Goal: Use online tool/utility: Use online tool/utility

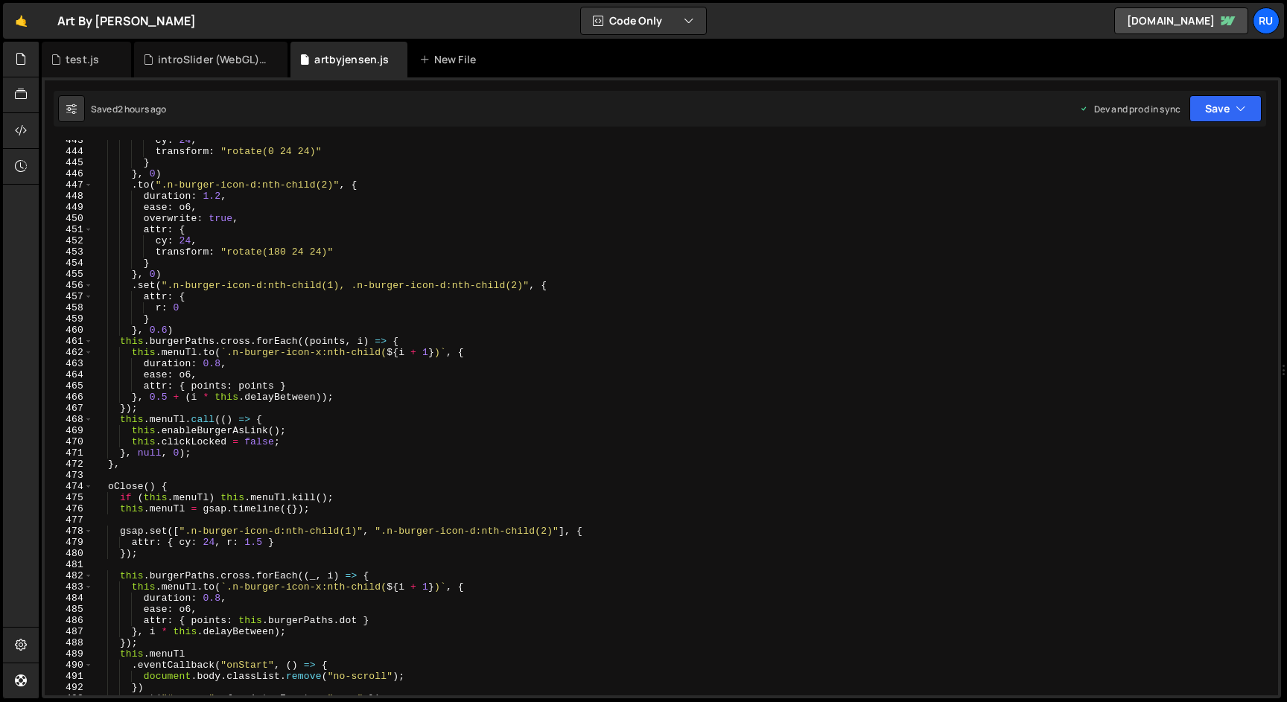
scroll to position [5051, 0]
click at [227, 433] on div "cy : 24 , transform : "rotate(0 24 24)" } } , 0 ) . to ( ".n-burger-icon-d:nth-…" at bounding box center [682, 428] width 1179 height 578
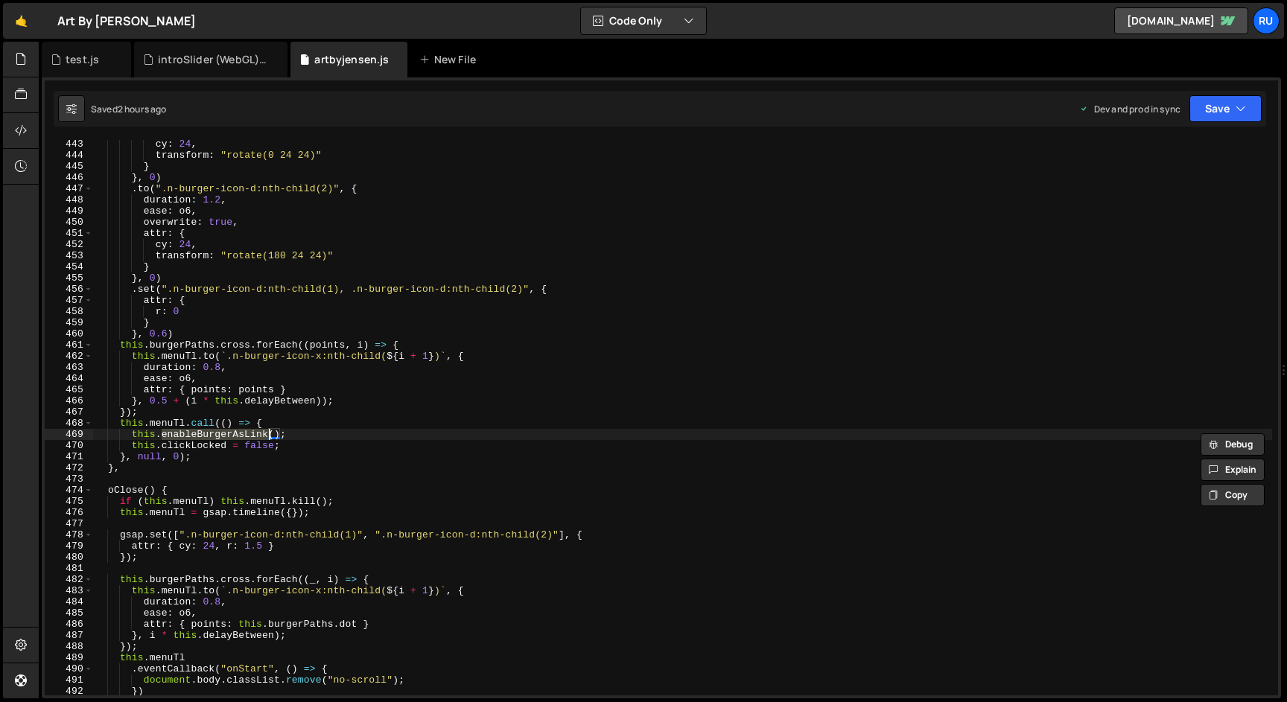
click at [362, 429] on div "cy : 24 , transform : "rotate(0 24 24)" } } , 0 ) . to ( ".n-burger-icon-d:nth-…" at bounding box center [682, 428] width 1179 height 578
type textarea "[DOMAIN_NAME](() => {"
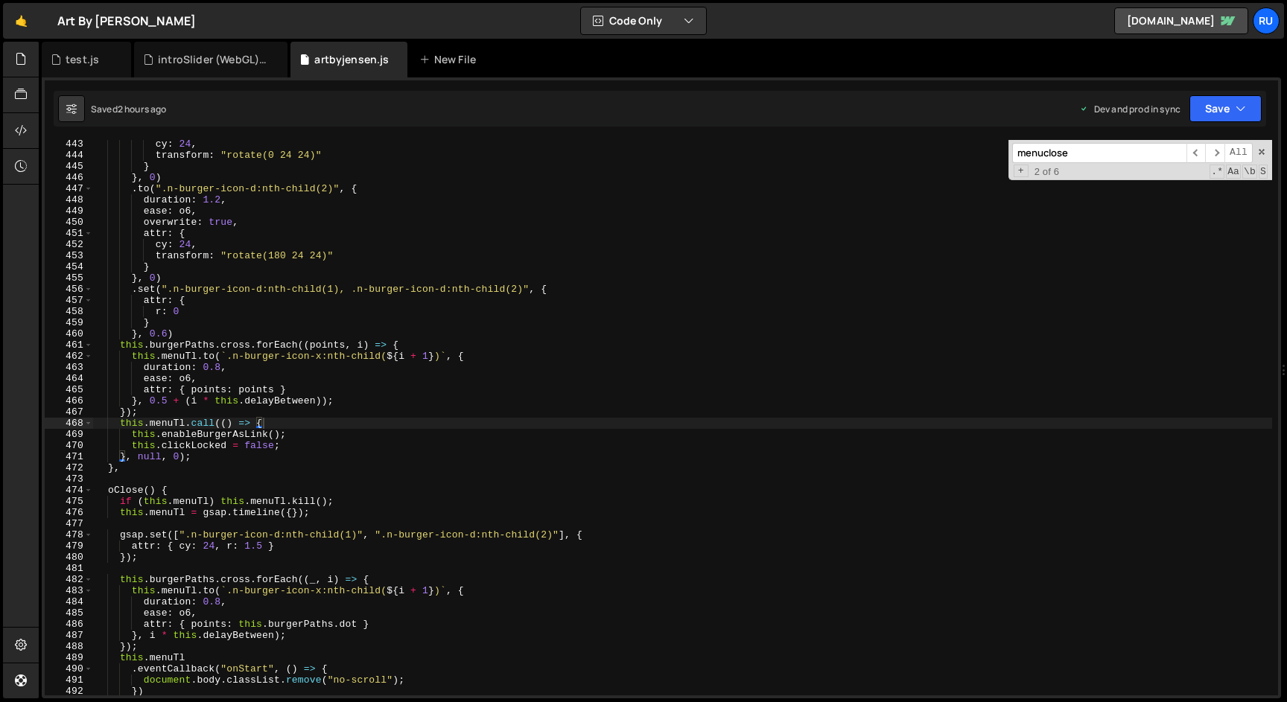
paste input "enableBurgerAsLink"
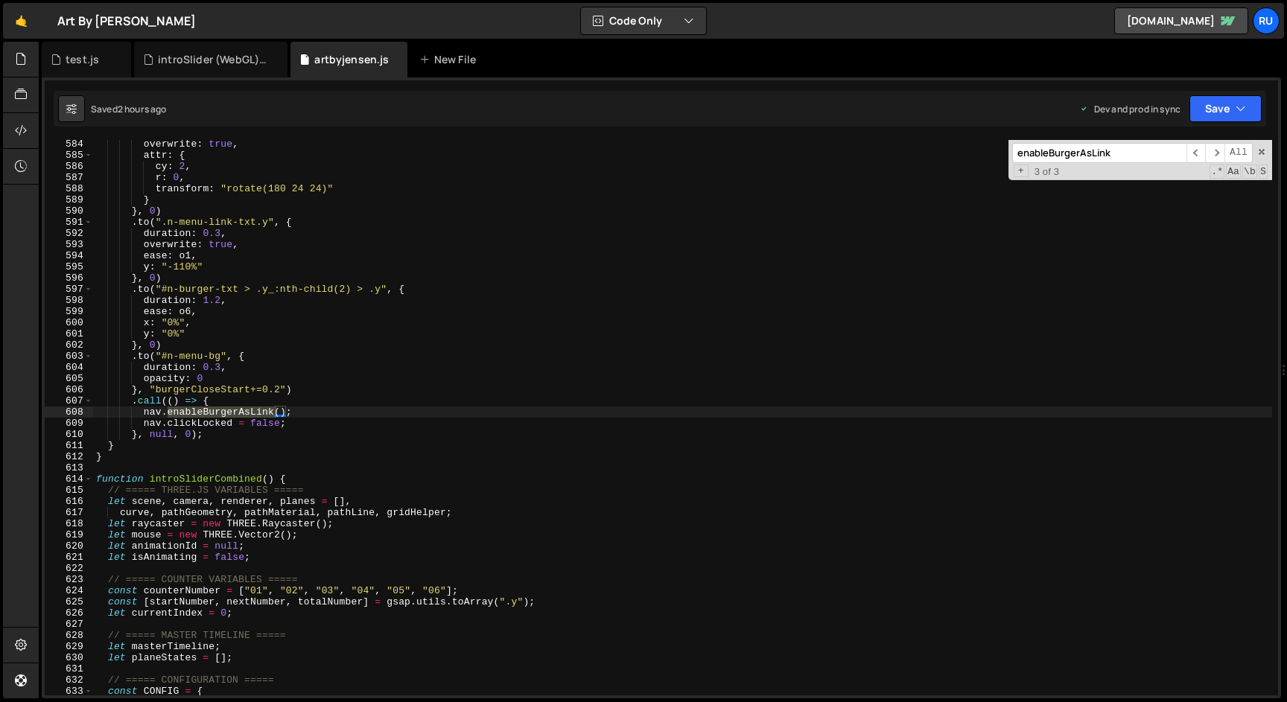
scroll to position [404, 0]
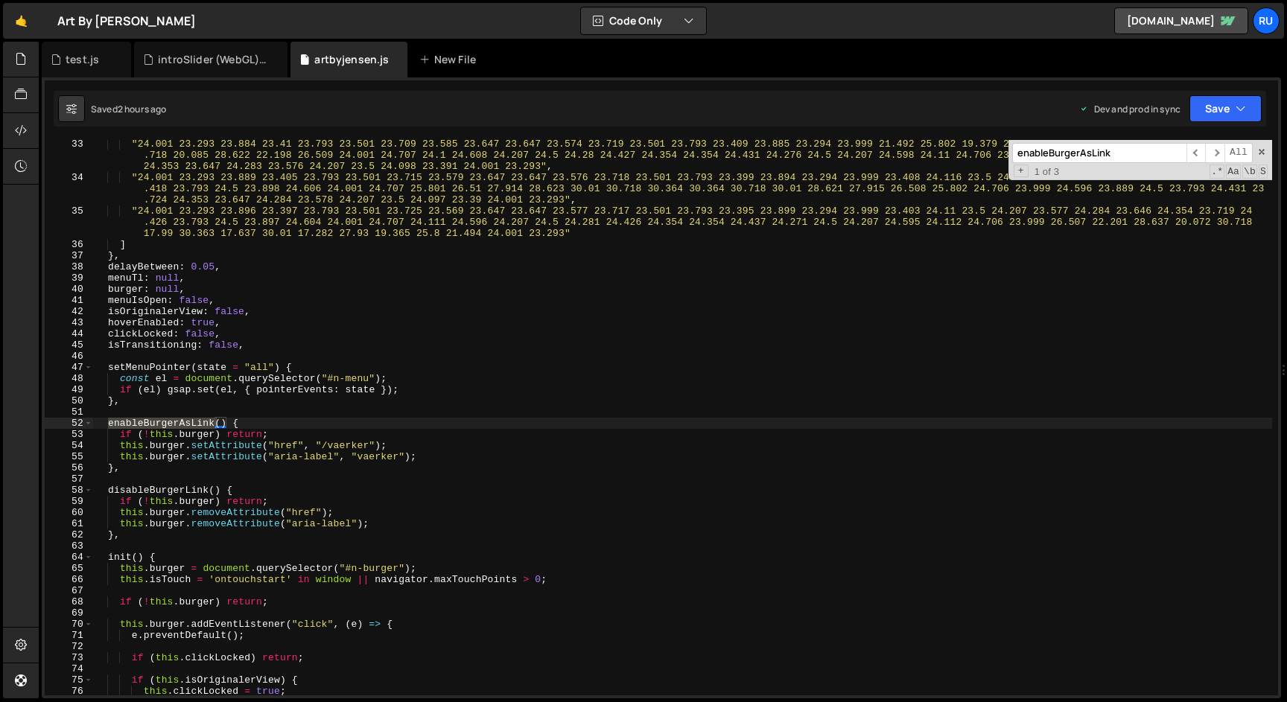
type input "enableBurgerAsLink"
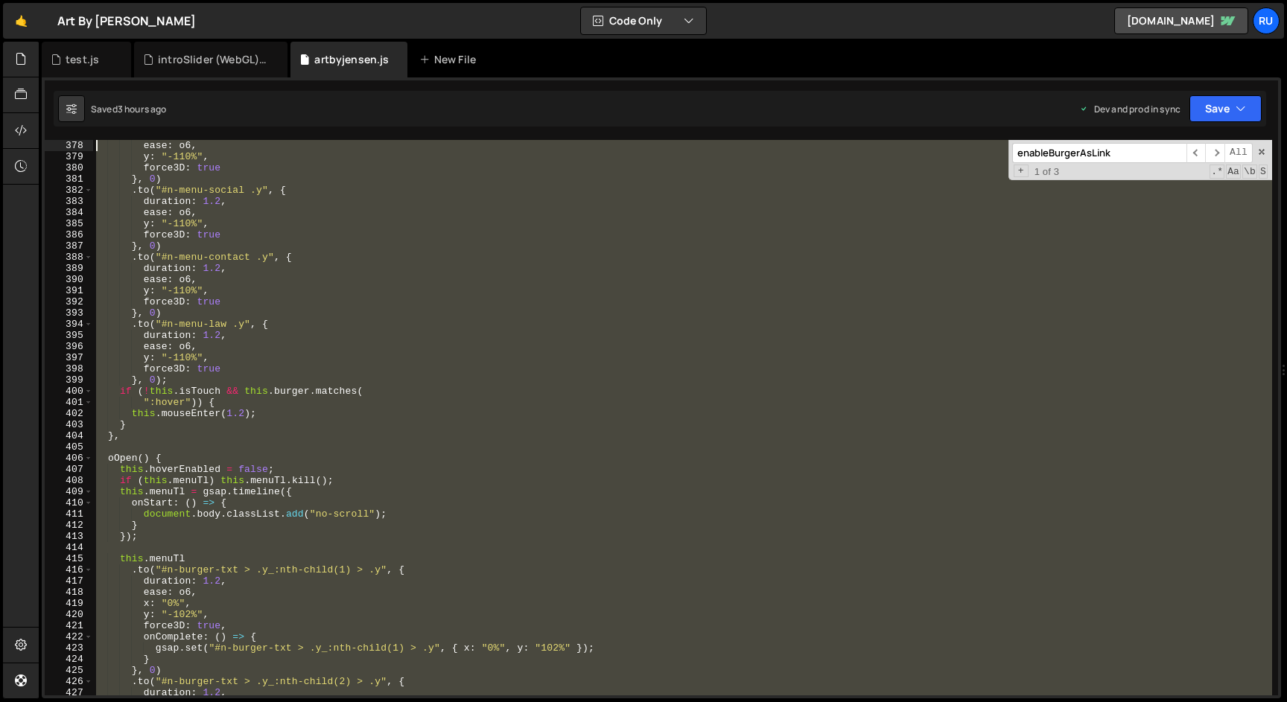
scroll to position [4323, 0]
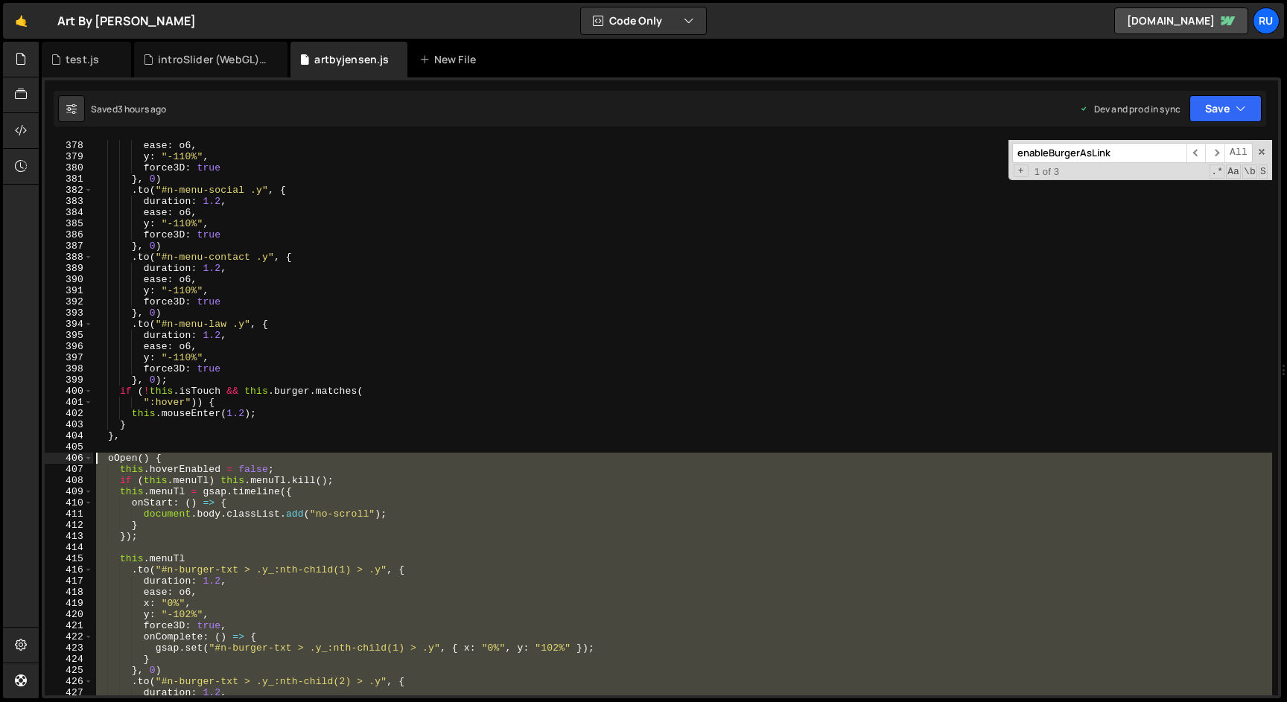
drag, startPoint x: 138, startPoint y: 446, endPoint x: 68, endPoint y: 461, distance: 71.6
click at [68, 461] on div "}, 378 379 380 381 382 383 384 385 386 387 388 389 390 391 392 393 394 395 396 …" at bounding box center [661, 418] width 1233 height 556
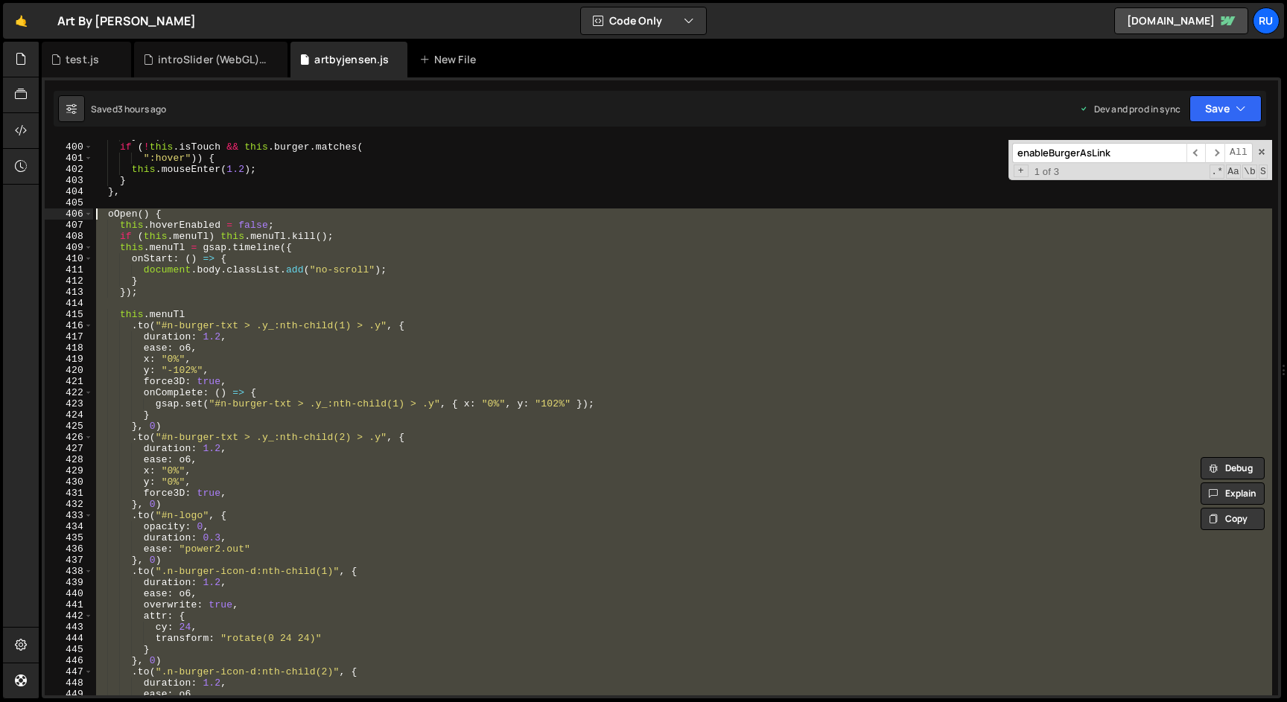
scroll to position [4550, 0]
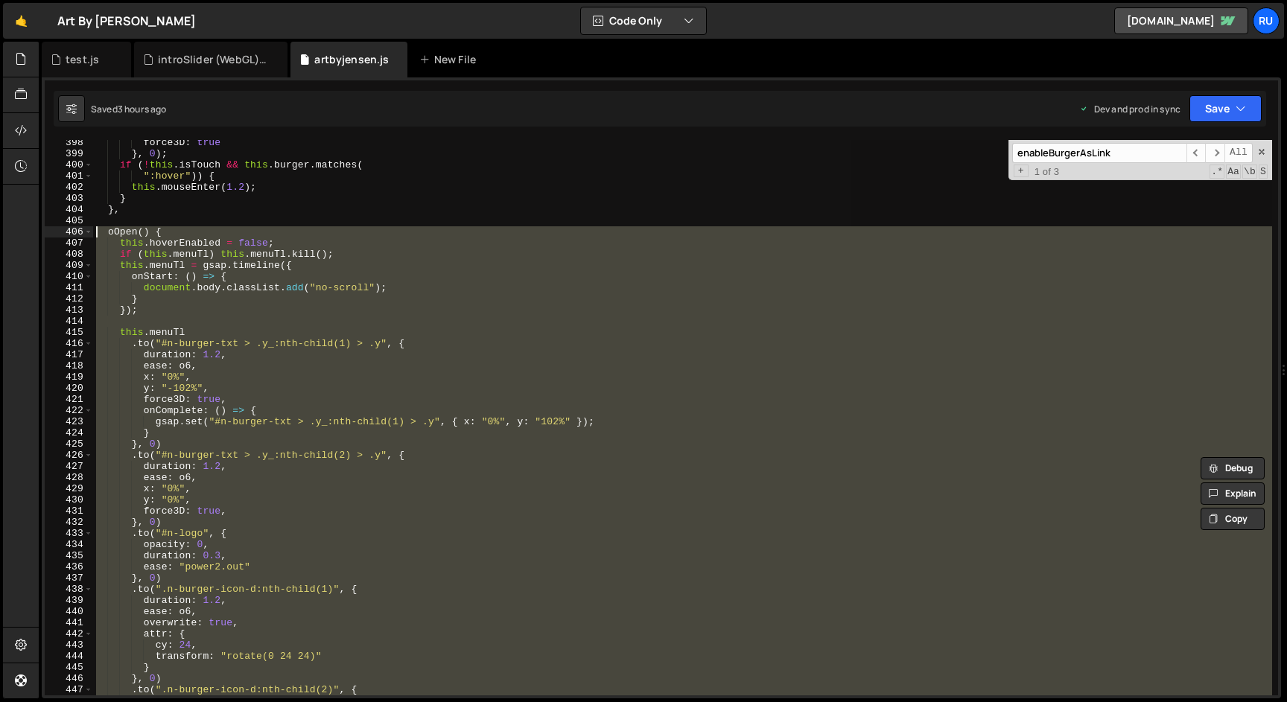
click at [246, 328] on div "force3D : true } , 0 ) ; if ( ! this . isTouch && this . burger . matches ( ":h…" at bounding box center [682, 418] width 1179 height 556
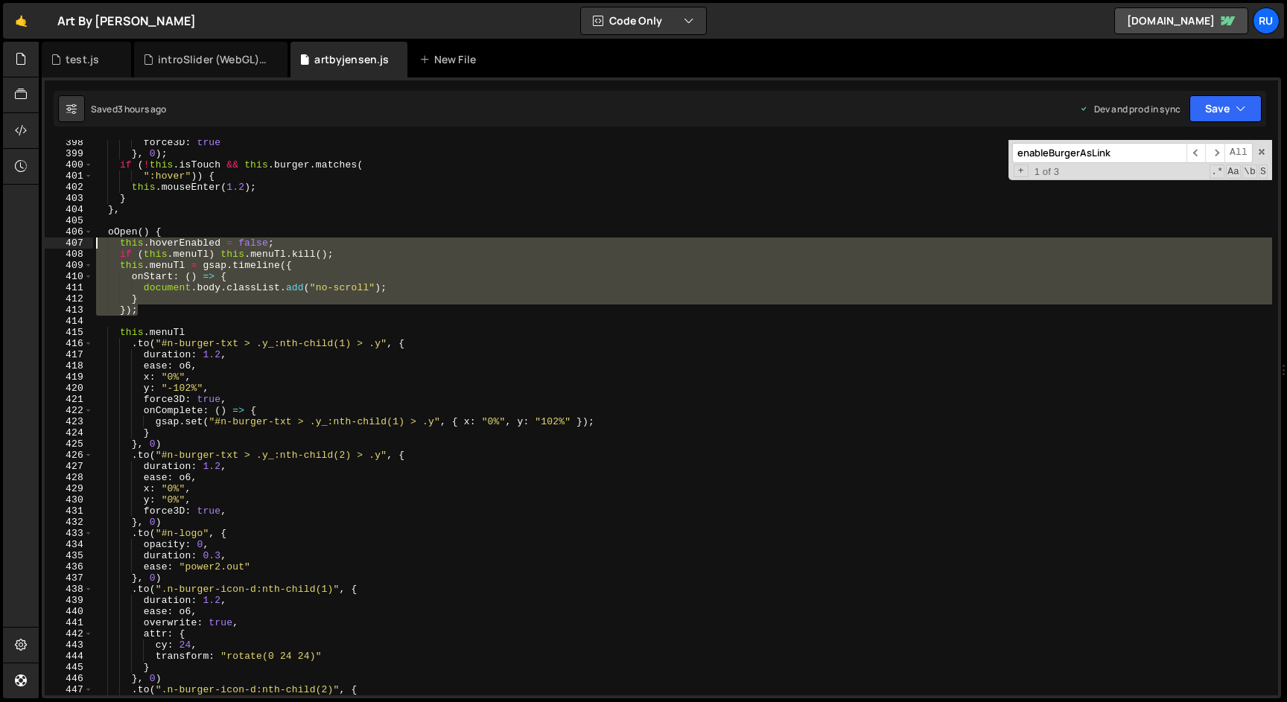
drag, startPoint x: 144, startPoint y: 309, endPoint x: 74, endPoint y: 241, distance: 98.0
click at [74, 241] on div "this.menuTl 398 399 400 401 402 403 404 405 406 407 408 409 410 411 412 413 414…" at bounding box center [661, 418] width 1233 height 556
paste textarea "}"
paste textarea
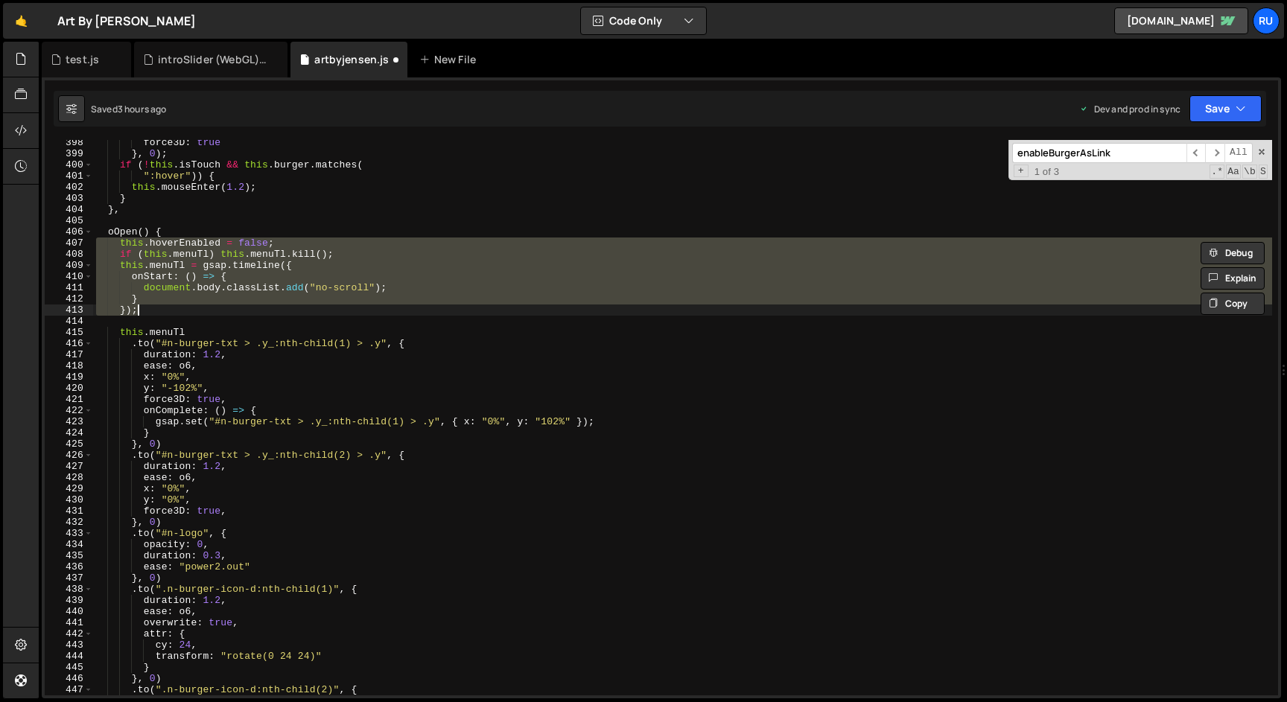
paste textarea
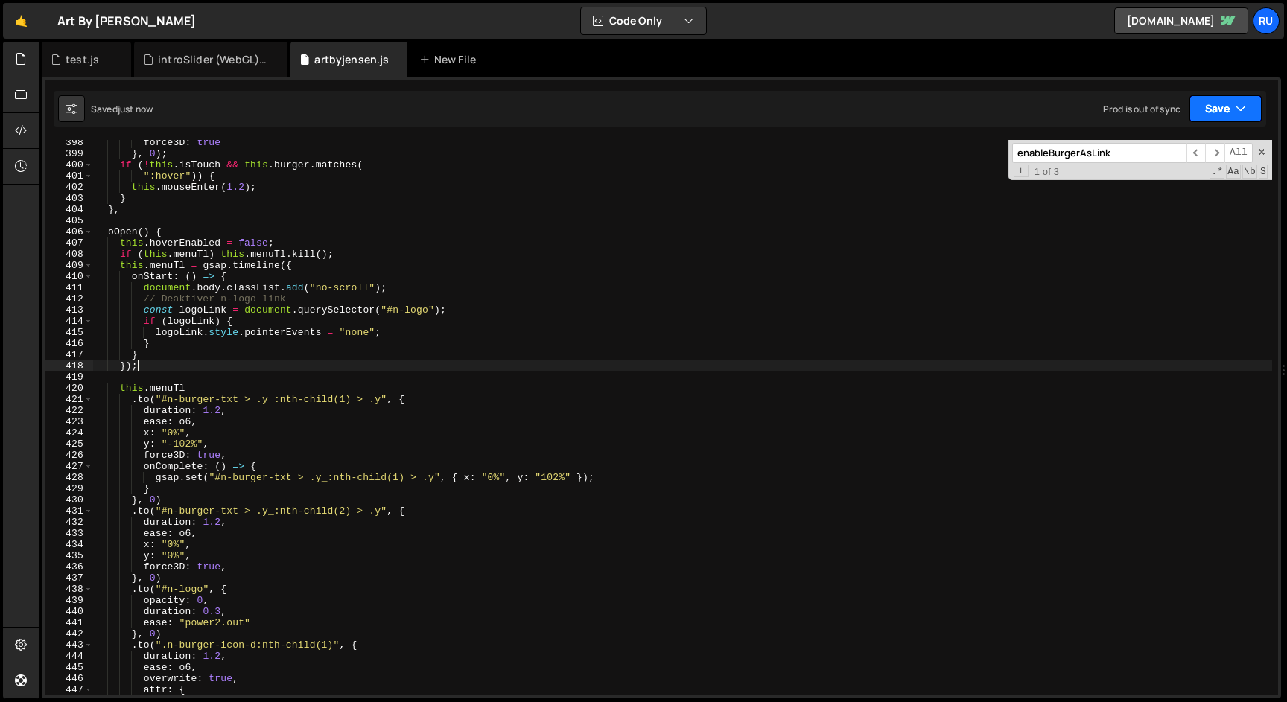
click at [1217, 111] on button "Save" at bounding box center [1225, 108] width 72 height 27
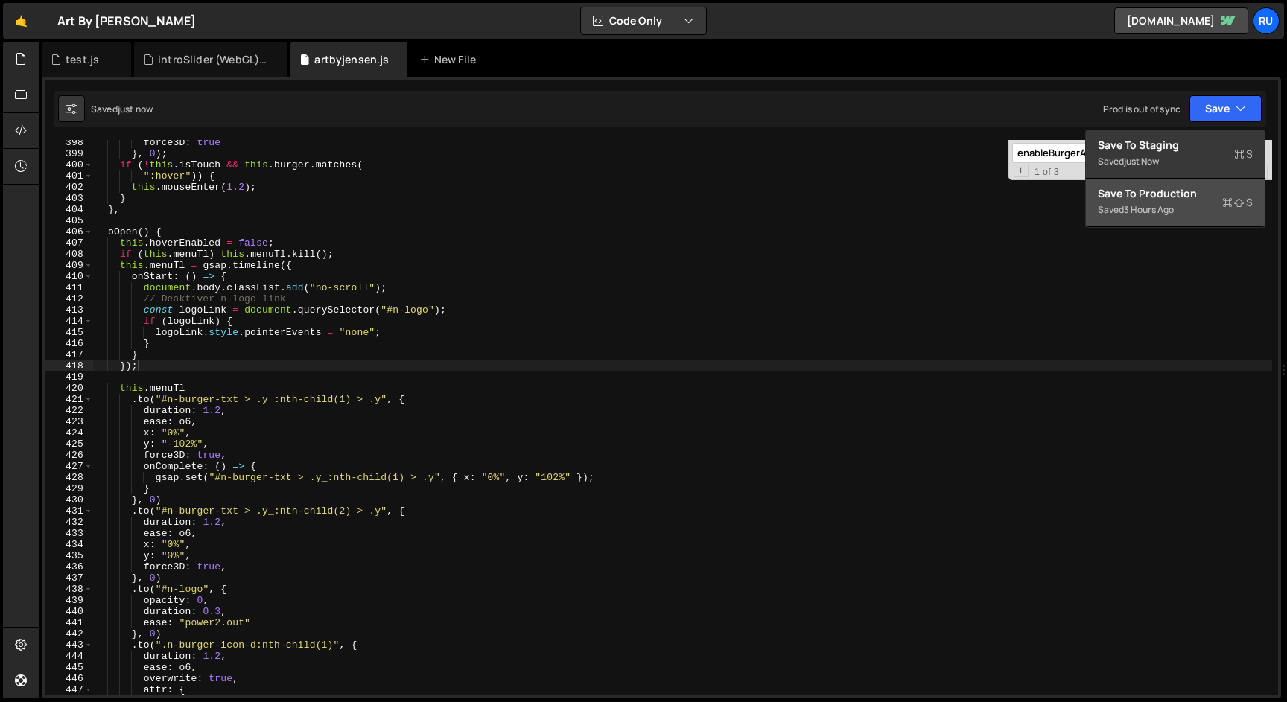
click at [1198, 206] on div "Saved 3 hours ago" at bounding box center [1175, 210] width 155 height 18
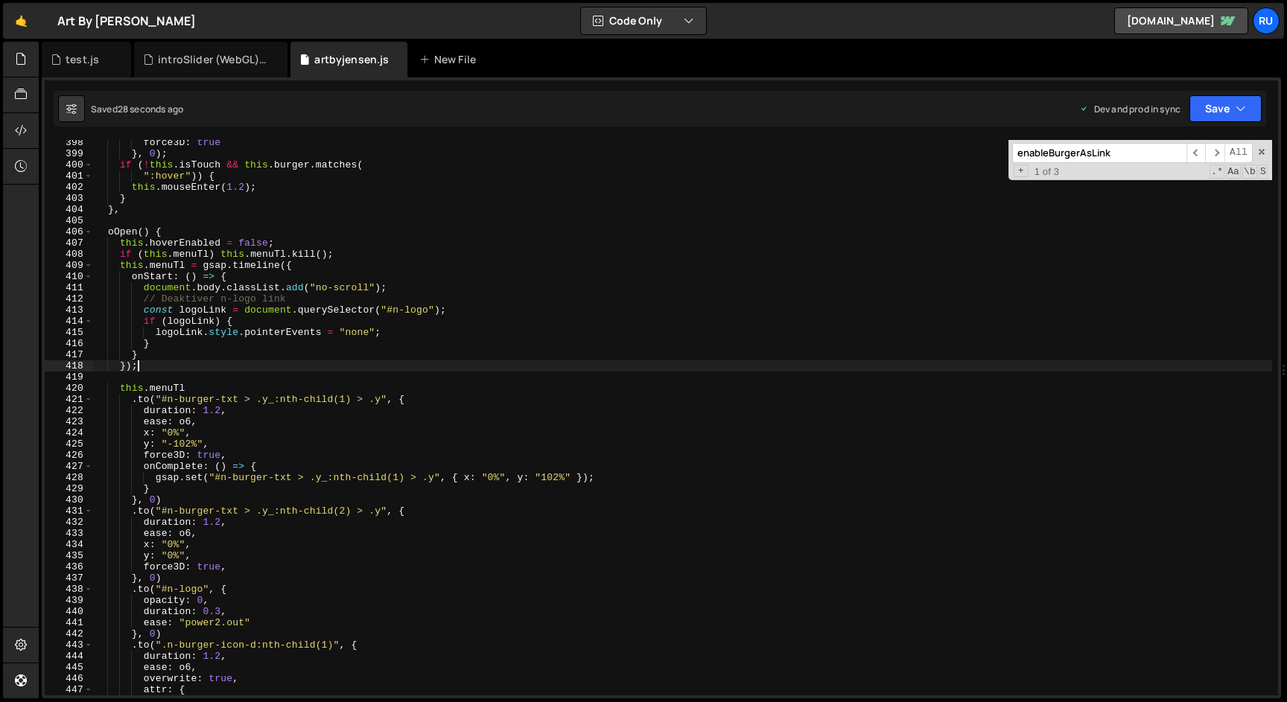
click at [162, 363] on div "force3D : true } , 0 ) ; if ( ! this . isTouch && this . burger . matches ( ":h…" at bounding box center [682, 426] width 1179 height 578
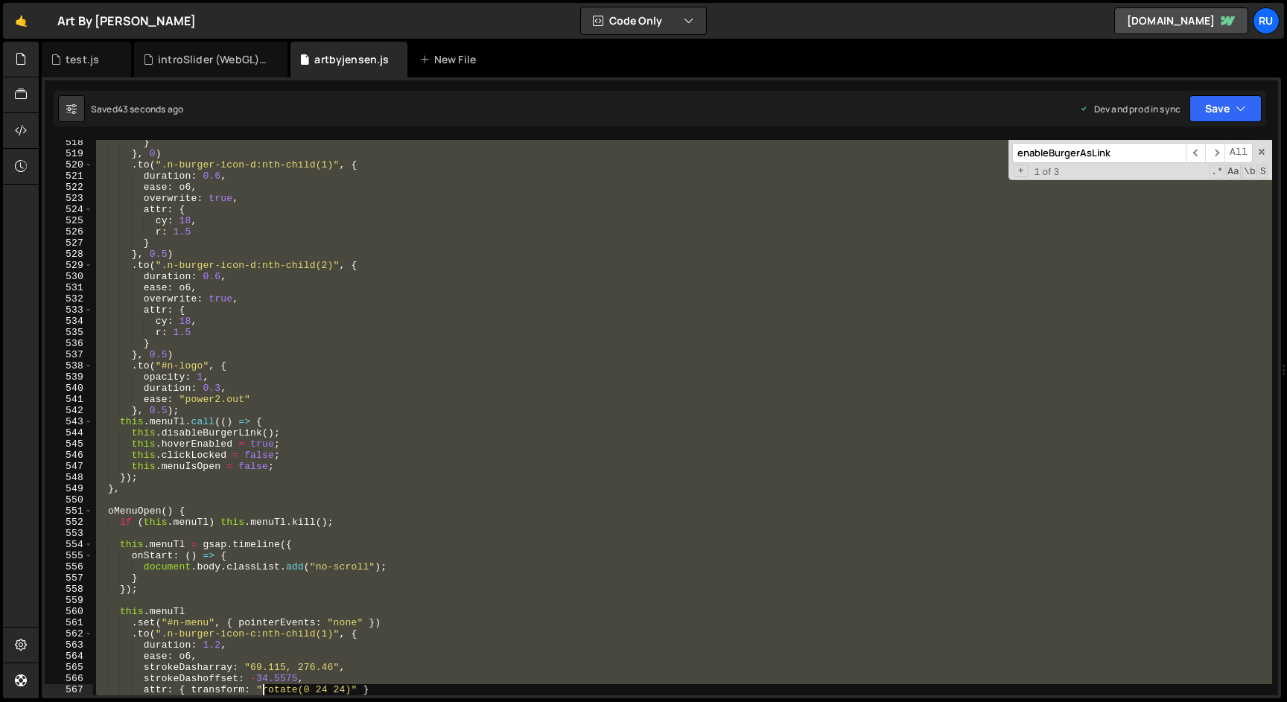
scroll to position [5939, 0]
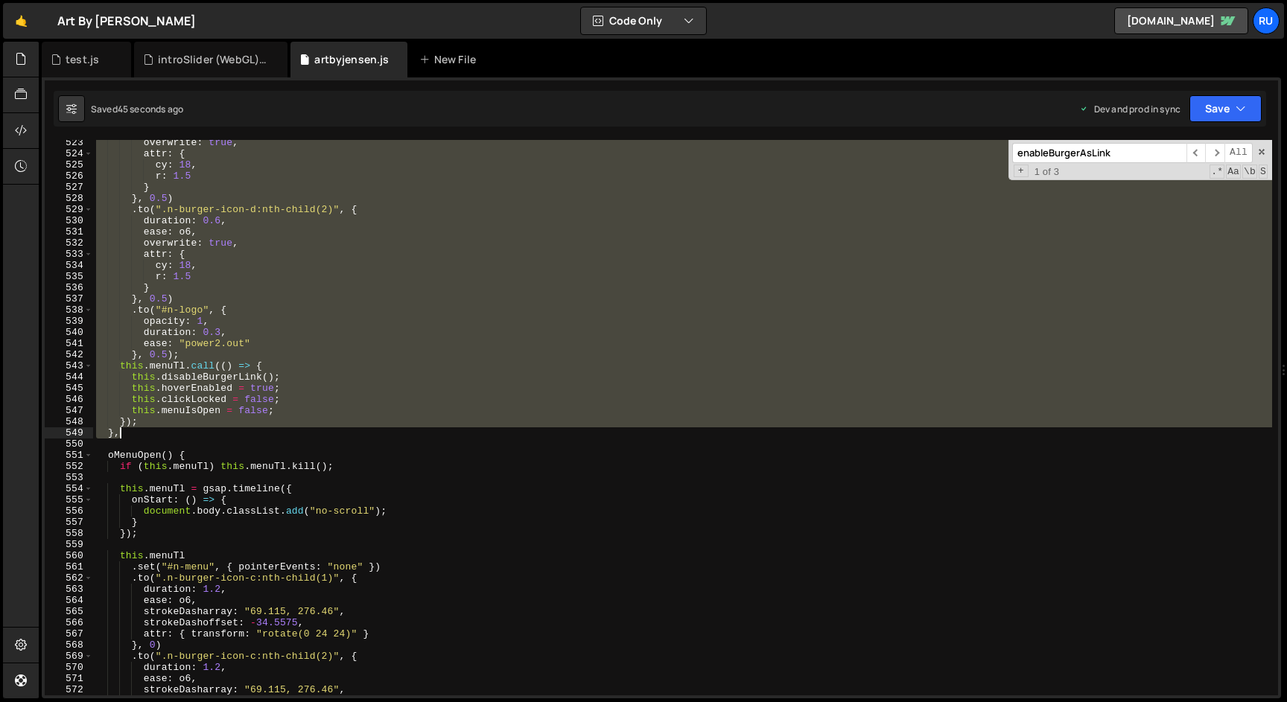
drag, startPoint x: 108, startPoint y: 375, endPoint x: 334, endPoint y: 437, distance: 234.7
click at [334, 437] on div "overwrite : true , attr : { cy : 18 , r : 1.5 } } , 0.5 ) . to ( ".n-burger-ico…" at bounding box center [682, 426] width 1179 height 578
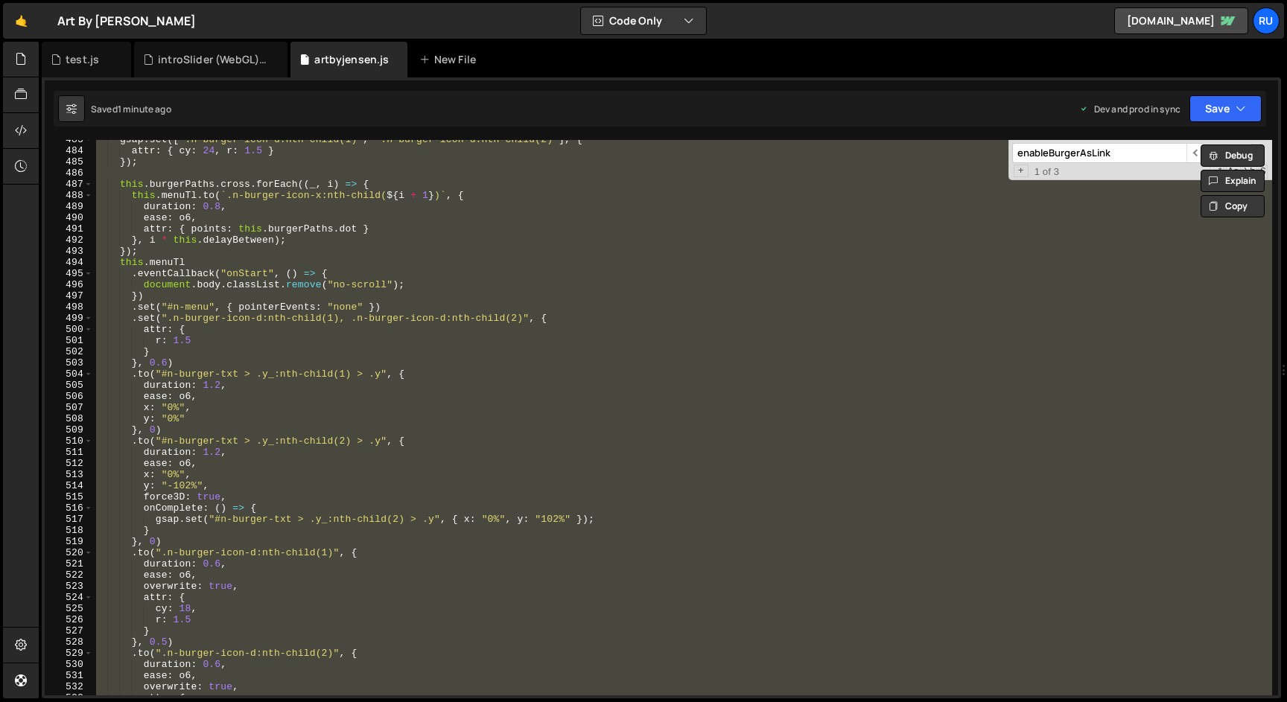
scroll to position [5475, 0]
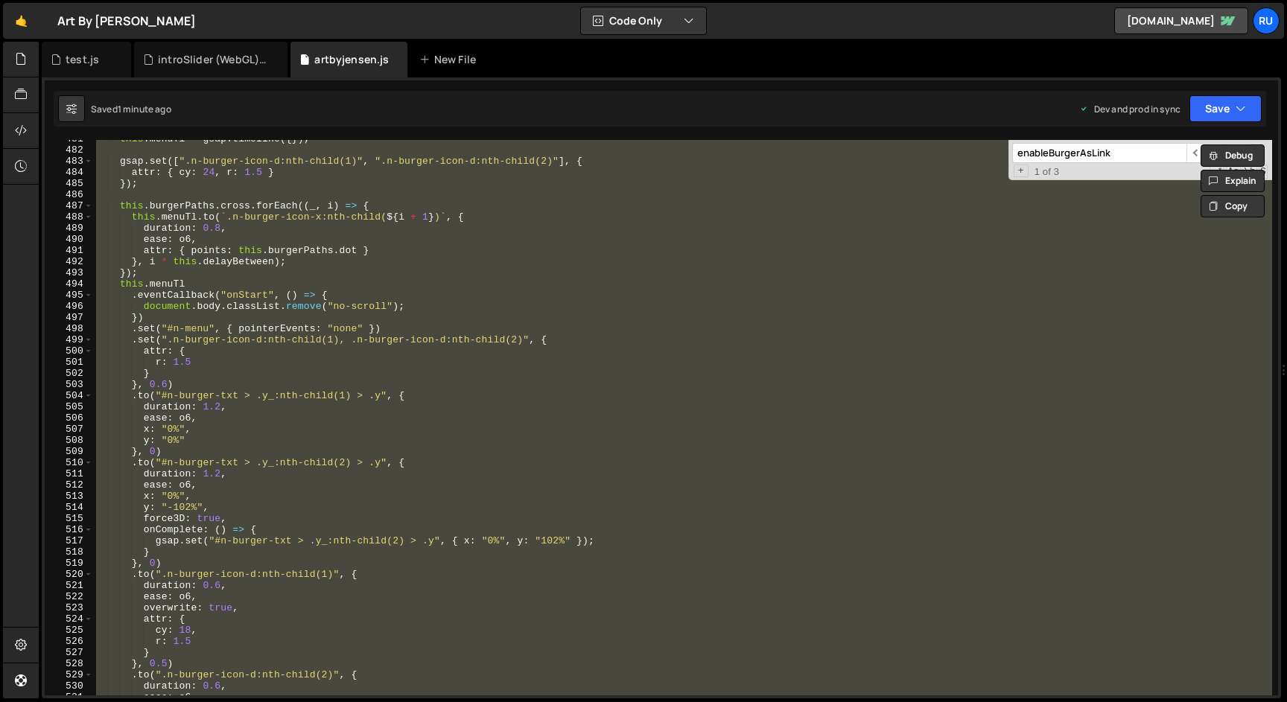
click at [422, 360] on div "this . menuTl = gsap . timeline ({ }) ; gsap . set ([ ".n-burger-icon-d:nth-chi…" at bounding box center [682, 418] width 1179 height 556
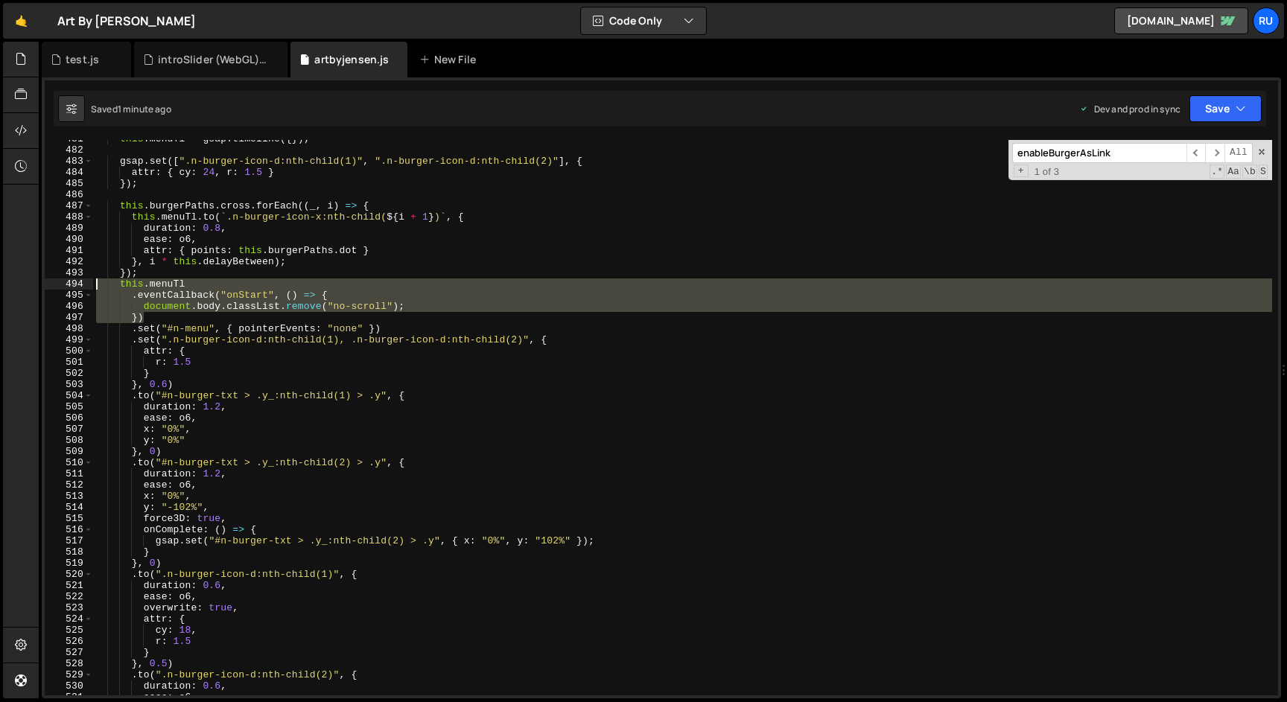
drag, startPoint x: 147, startPoint y: 317, endPoint x: 85, endPoint y: 287, distance: 68.6
click at [85, 287] on div "r: 1.5 481 482 483 484 485 486 487 488 489 490 491 492 493 494 495 496 497 498 …" at bounding box center [661, 418] width 1233 height 556
paste textarea "})"
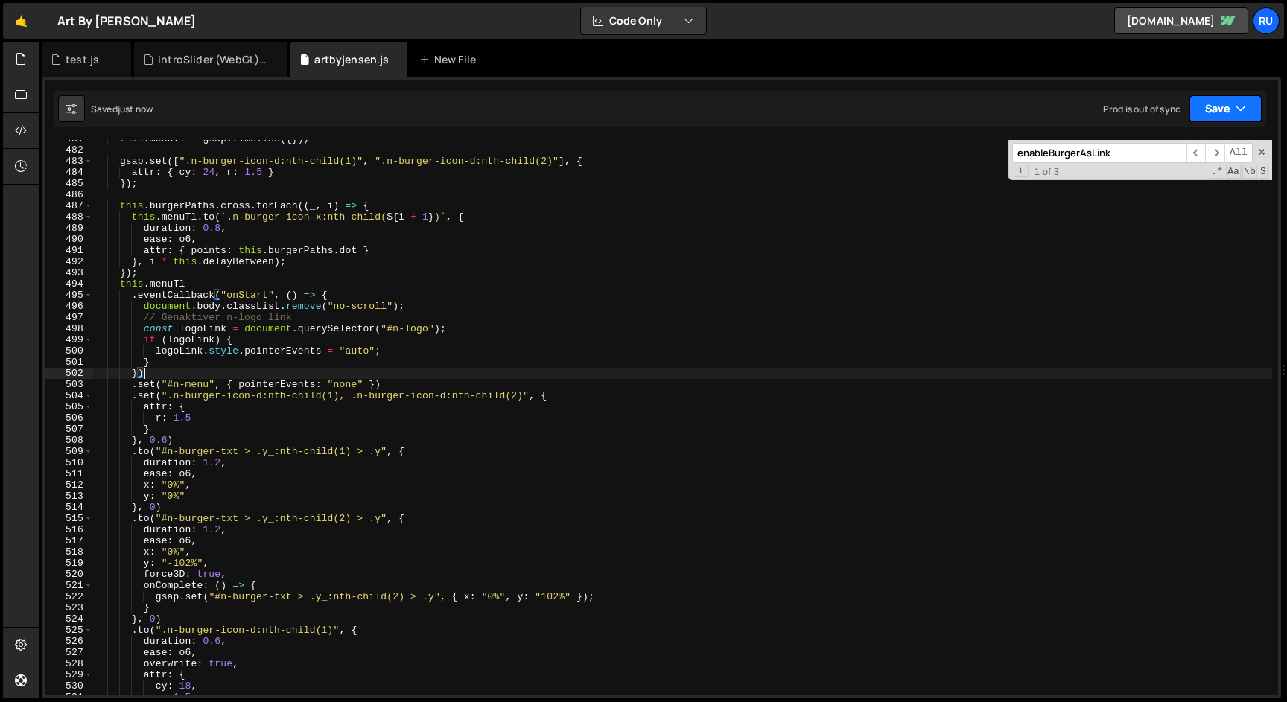
click at [1227, 109] on button "Save" at bounding box center [1225, 108] width 72 height 27
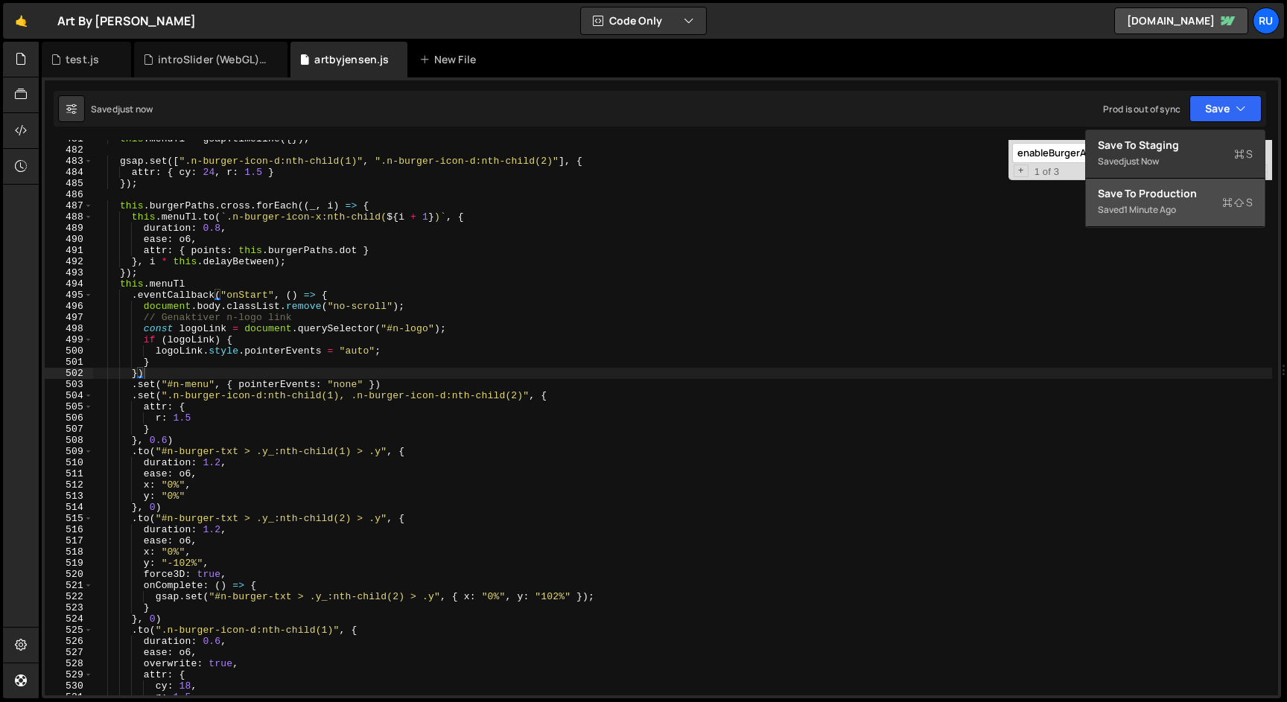
click at [1204, 197] on div "Save to Production S" at bounding box center [1175, 193] width 155 height 15
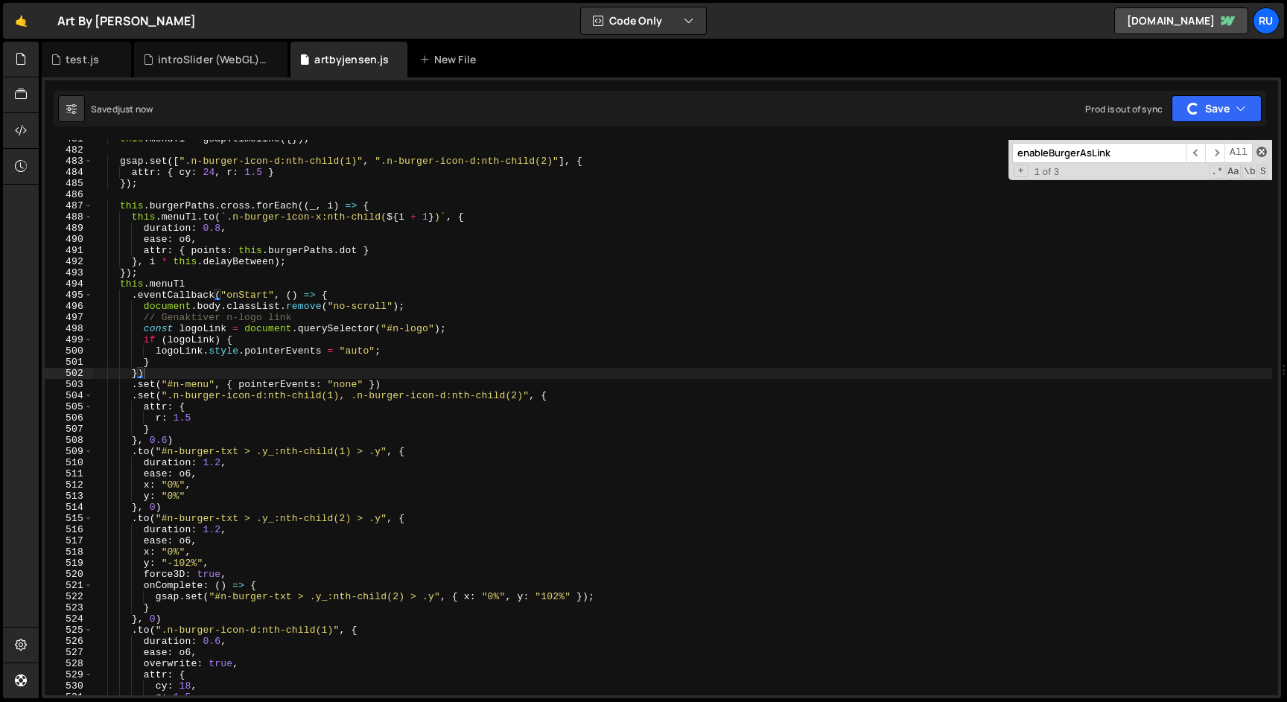
click at [1258, 153] on span at bounding box center [1261, 152] width 10 height 10
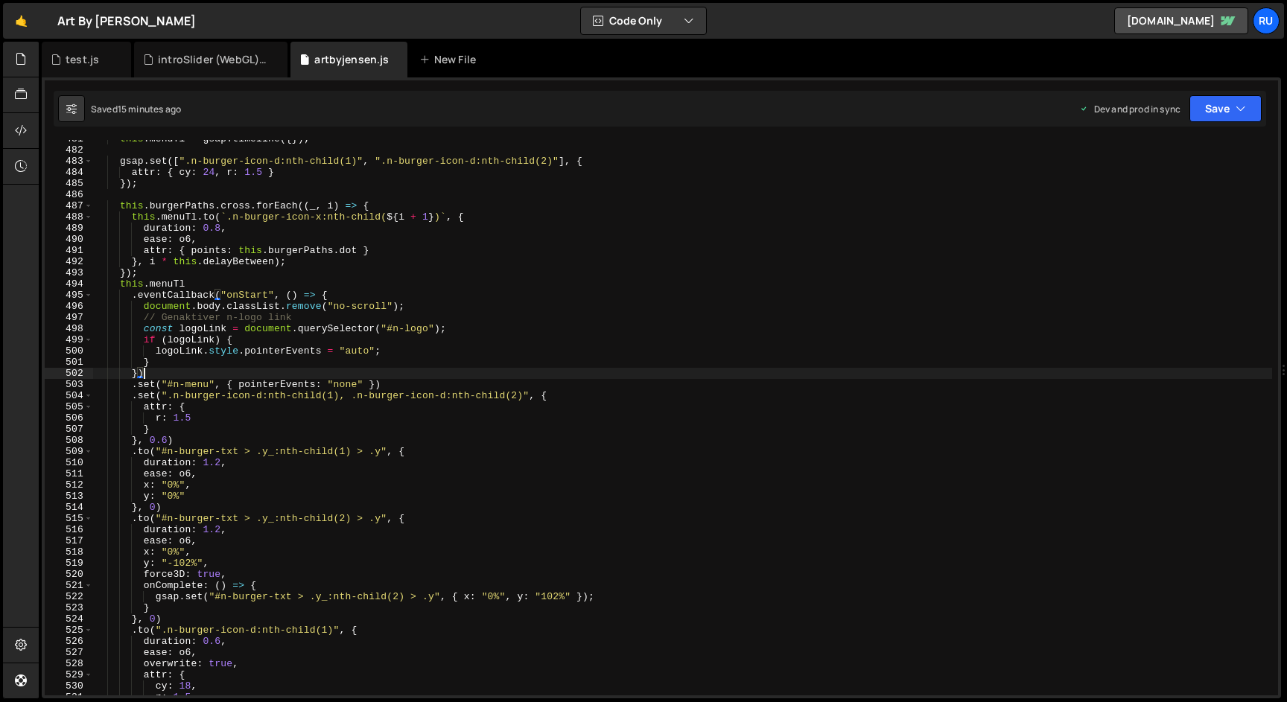
click at [352, 322] on div "this . menuTl = gsap . timeline ({ }) ; gsap . set ([ ".n-burger-icon-d:nth-chi…" at bounding box center [682, 422] width 1179 height 578
type textarea "// Genaktiver n-logo link"
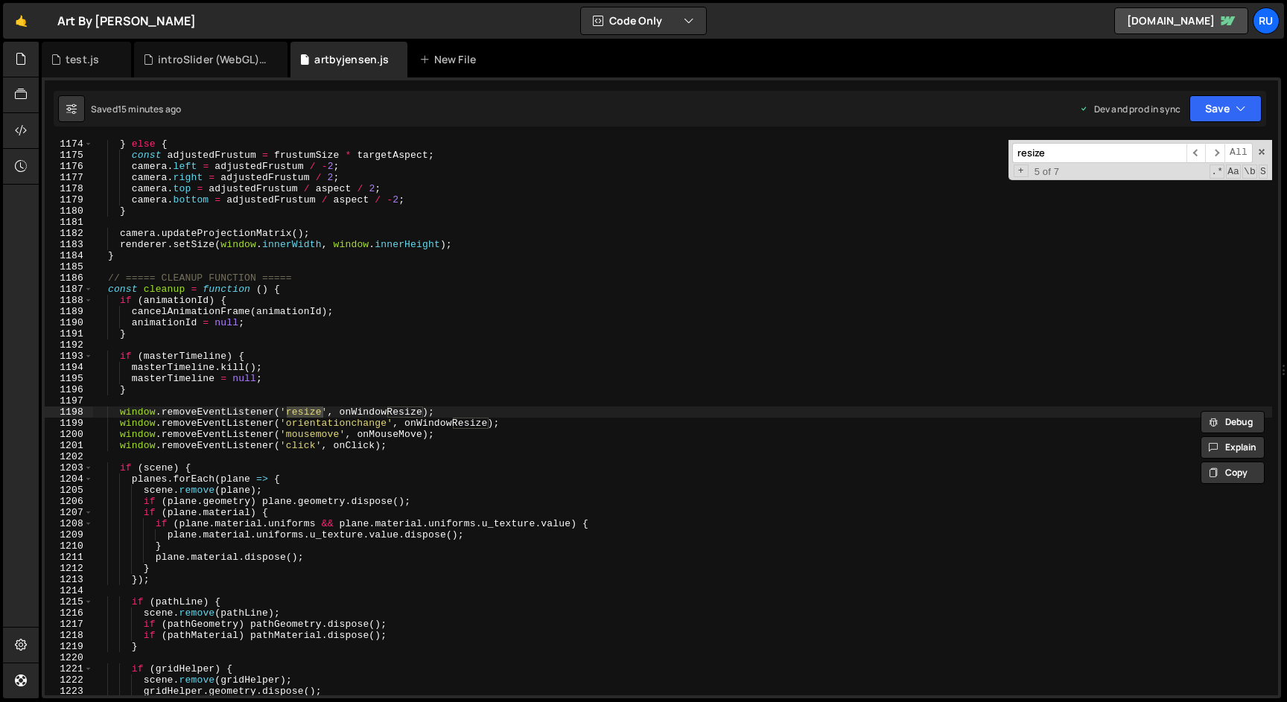
scroll to position [13172, 0]
type input "resize"
click at [331, 478] on div "} else { const adjustedFrustum = frustumSize * targetAspect ; camera . left = a…" at bounding box center [682, 428] width 1179 height 578
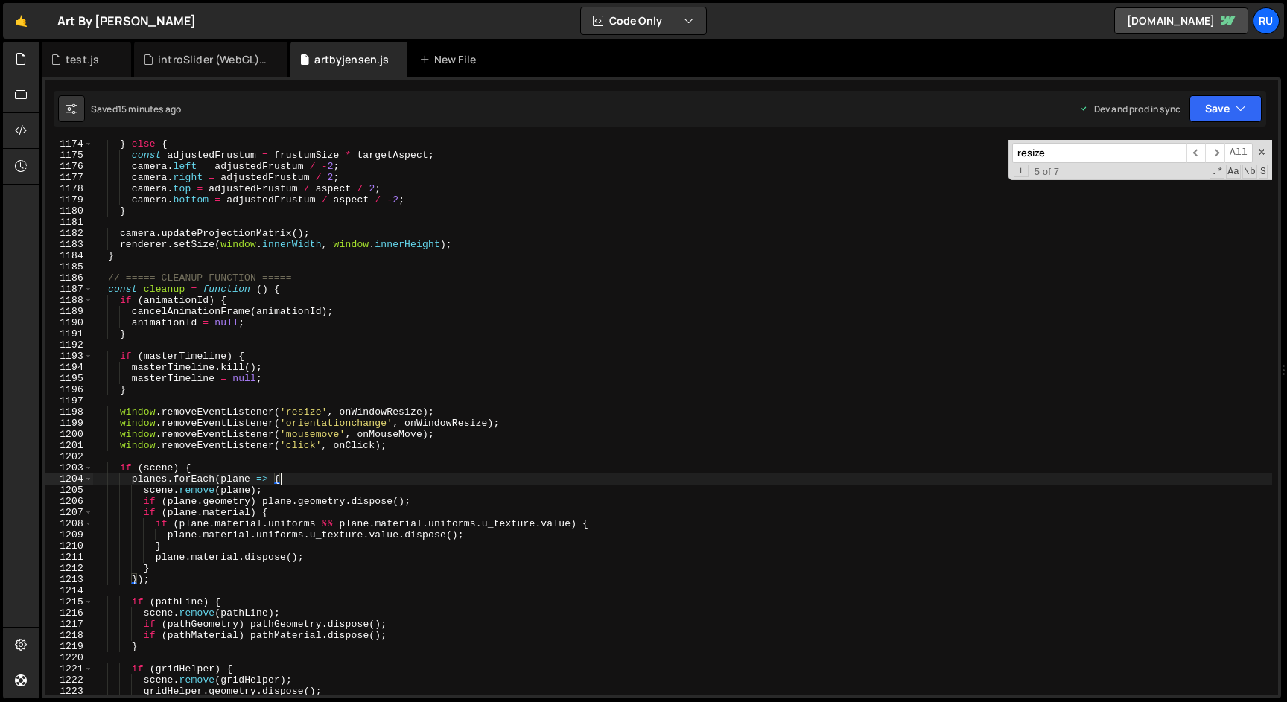
click at [1064, 156] on input "resize" at bounding box center [1099, 153] width 174 height 20
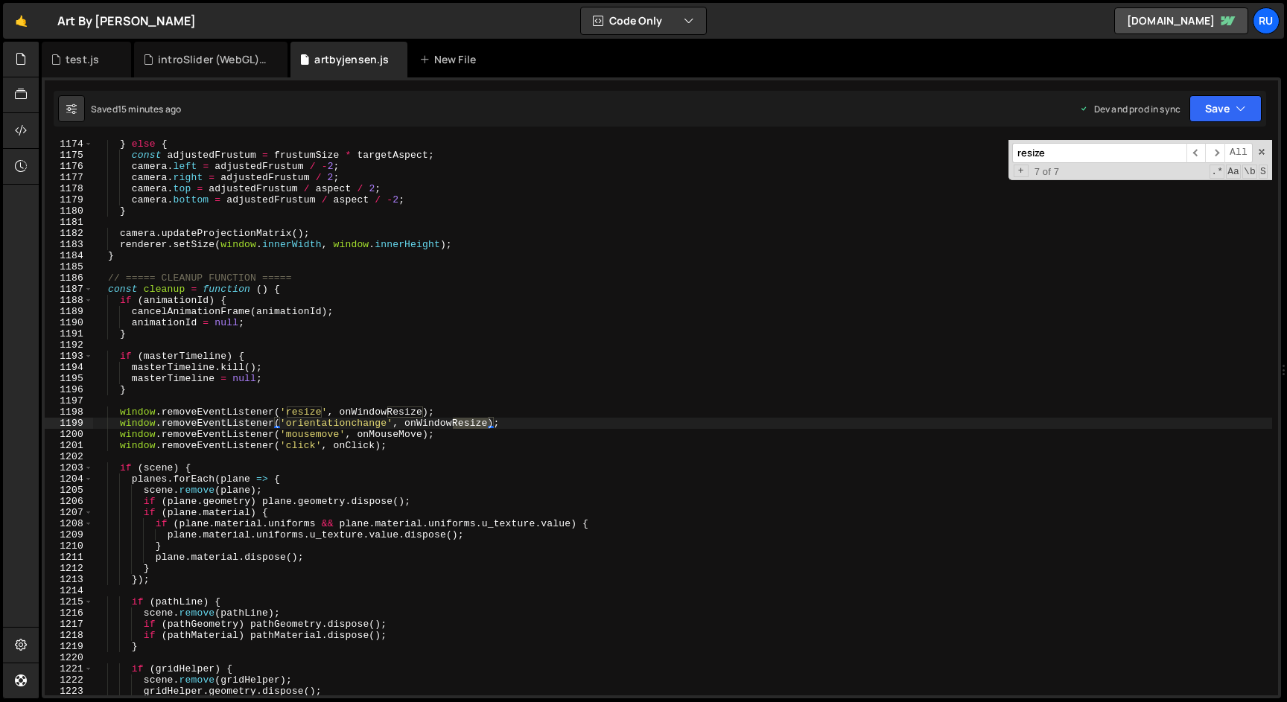
scroll to position [12148, 0]
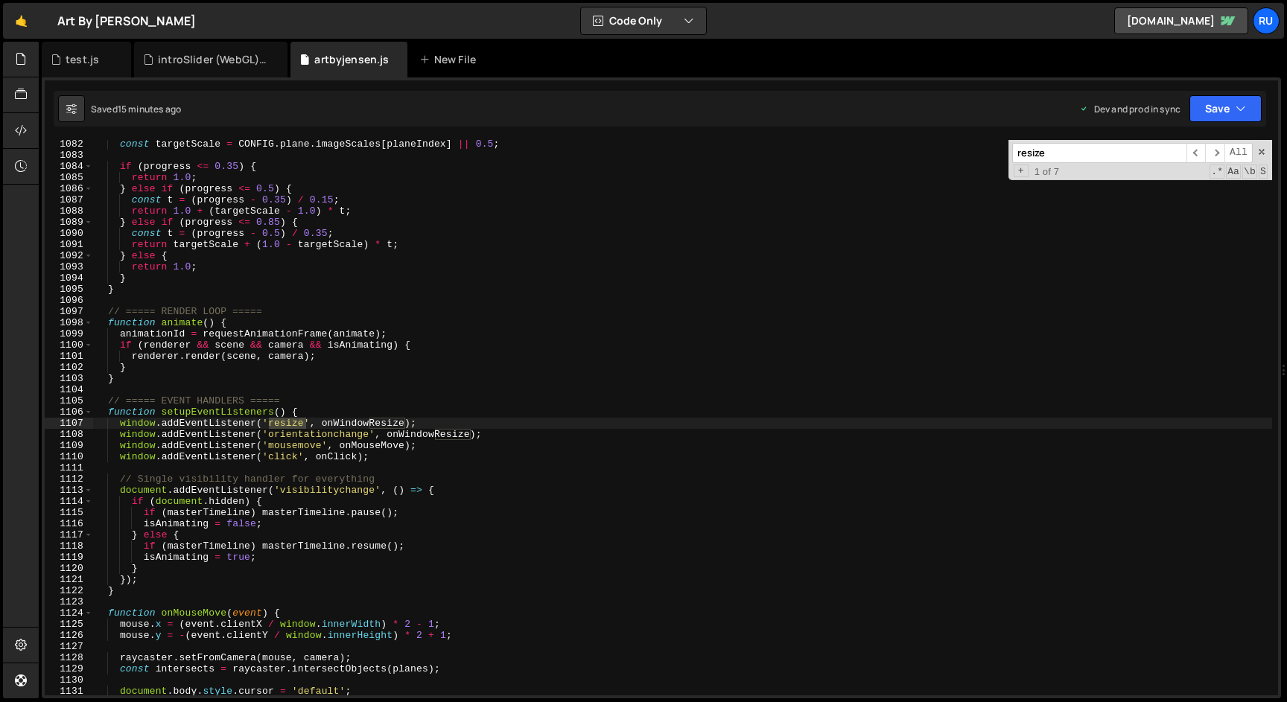
click at [548, 456] on div "const targetScale = CONFIG . plane . imageScales [ planeIndex ] || 0.5 ; if ( p…" at bounding box center [682, 428] width 1179 height 578
drag, startPoint x: 430, startPoint y: 425, endPoint x: 116, endPoint y: 427, distance: 314.3
click at [116, 427] on div "const targetScale = CONFIG . plane . imageScales [ planeIndex ] || 0.5 ; if ( p…" at bounding box center [682, 428] width 1179 height 578
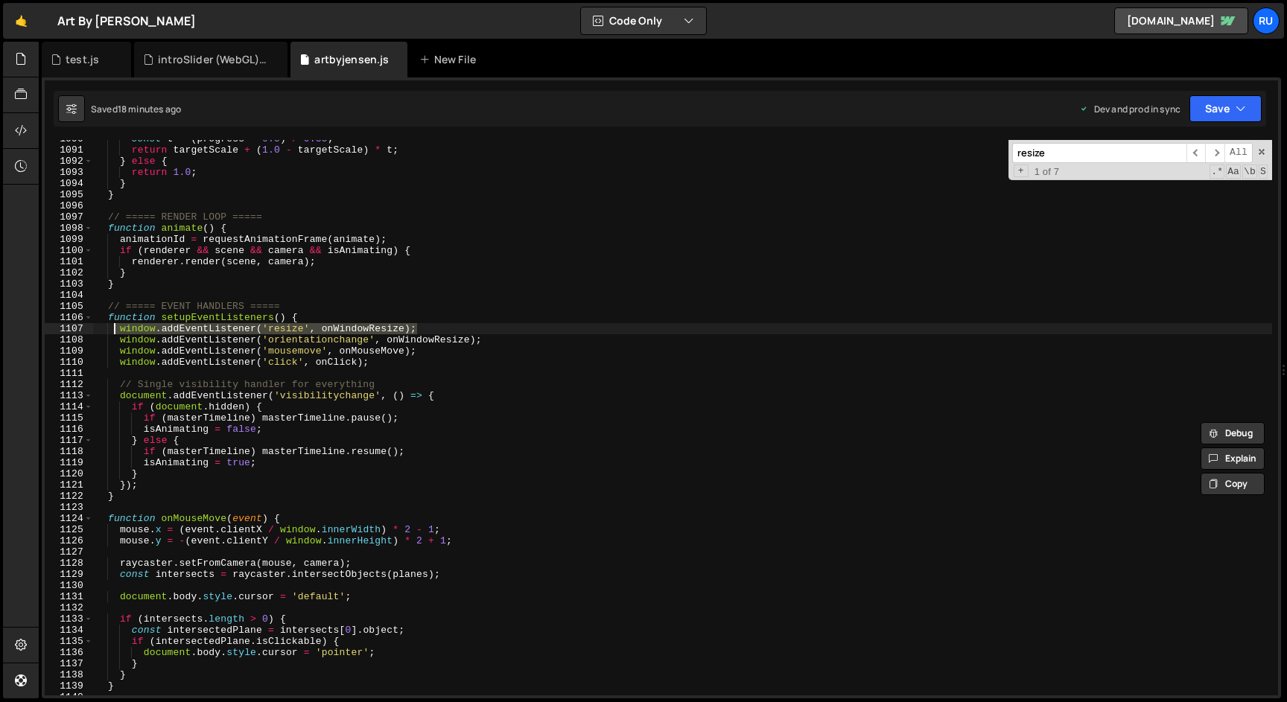
scroll to position [12484, 0]
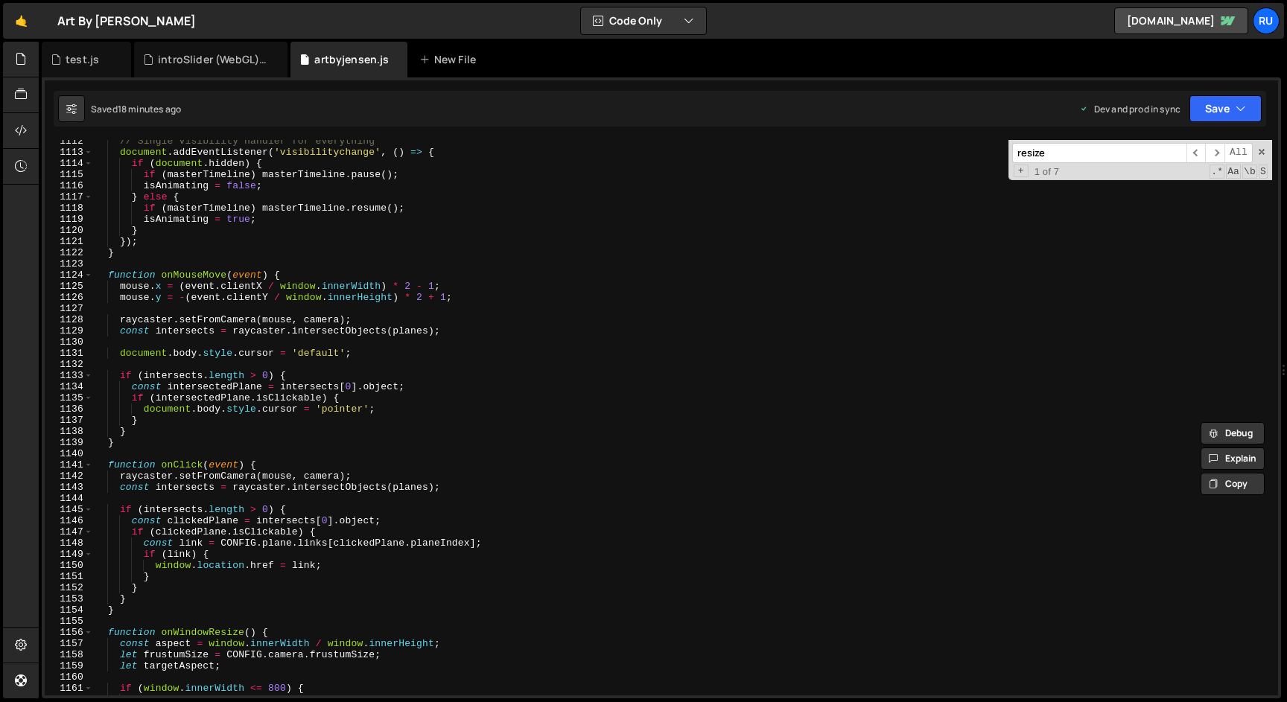
click at [1140, 154] on input "resize" at bounding box center [1099, 153] width 174 height 20
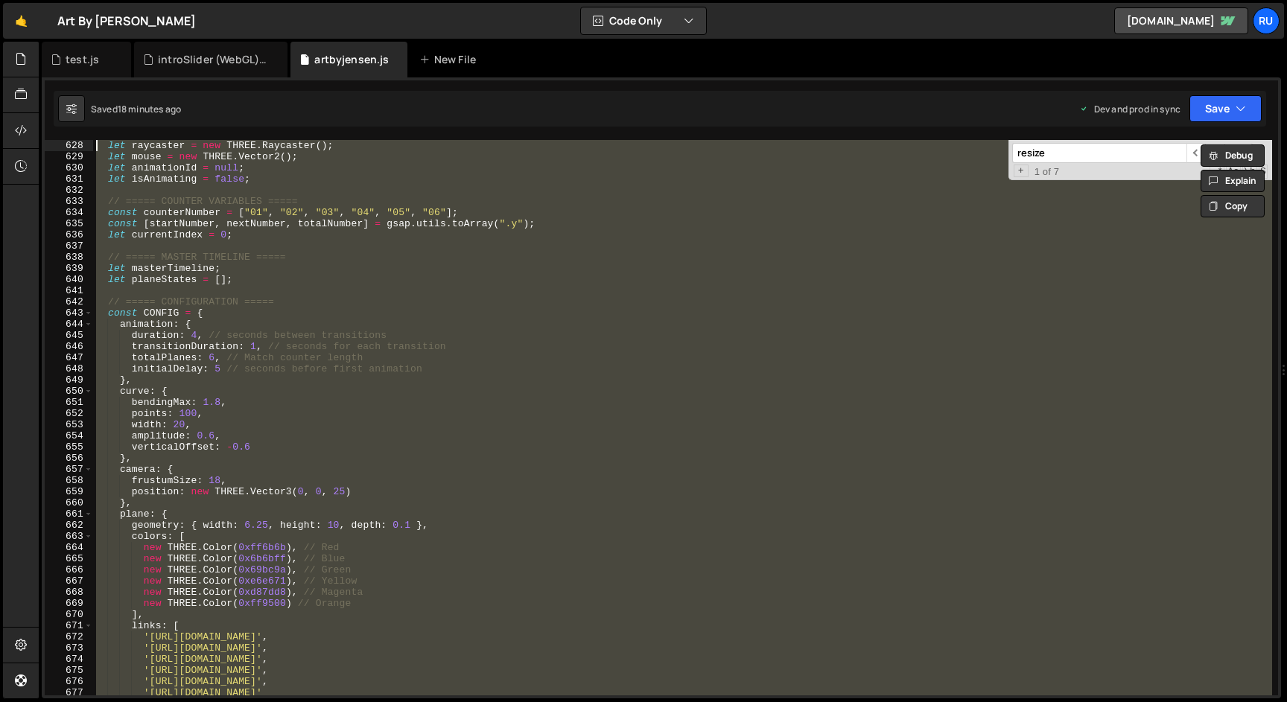
scroll to position [6925, 0]
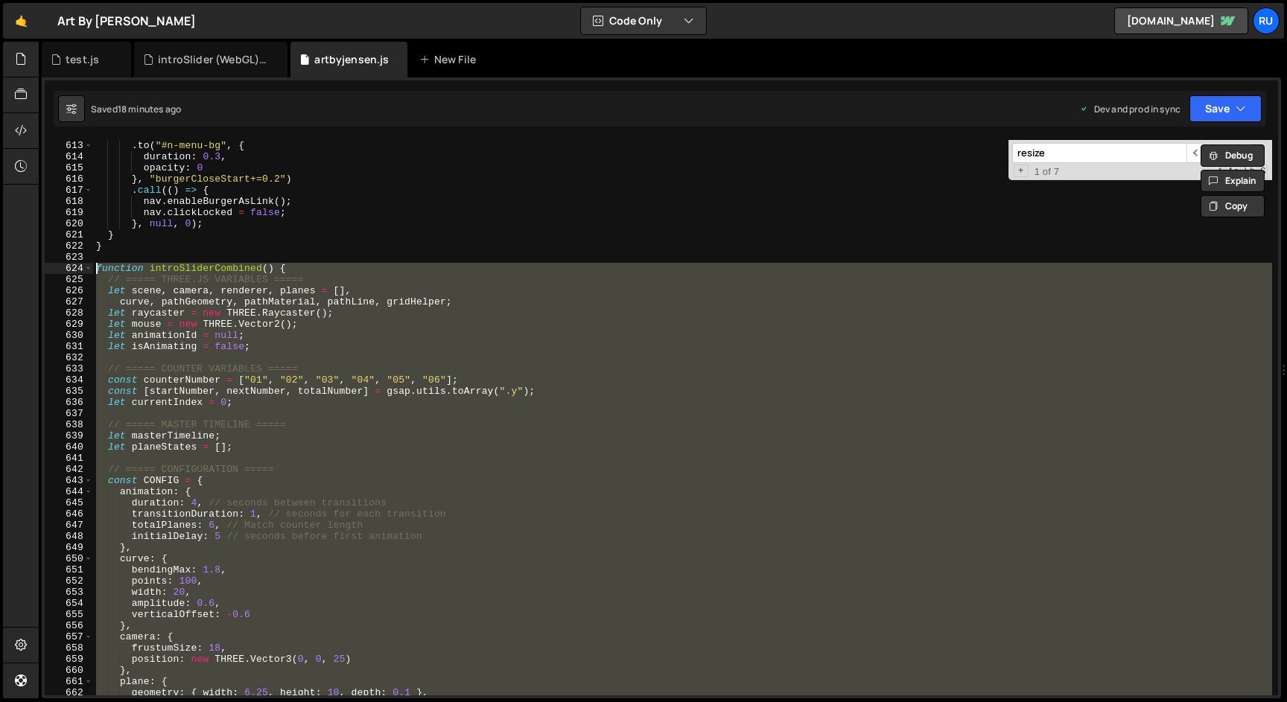
drag, startPoint x: 110, startPoint y: 315, endPoint x: 54, endPoint y: 266, distance: 74.4
click at [54, 266] on div "} 613 614 615 616 617 618 619 620 621 622 623 624 625 626 627 628 629 630 631 6…" at bounding box center [661, 418] width 1233 height 556
type textarea "function introSliderCombined() { // ===== THREE.JS VARIABLES ====="
